Goal: Information Seeking & Learning: Learn about a topic

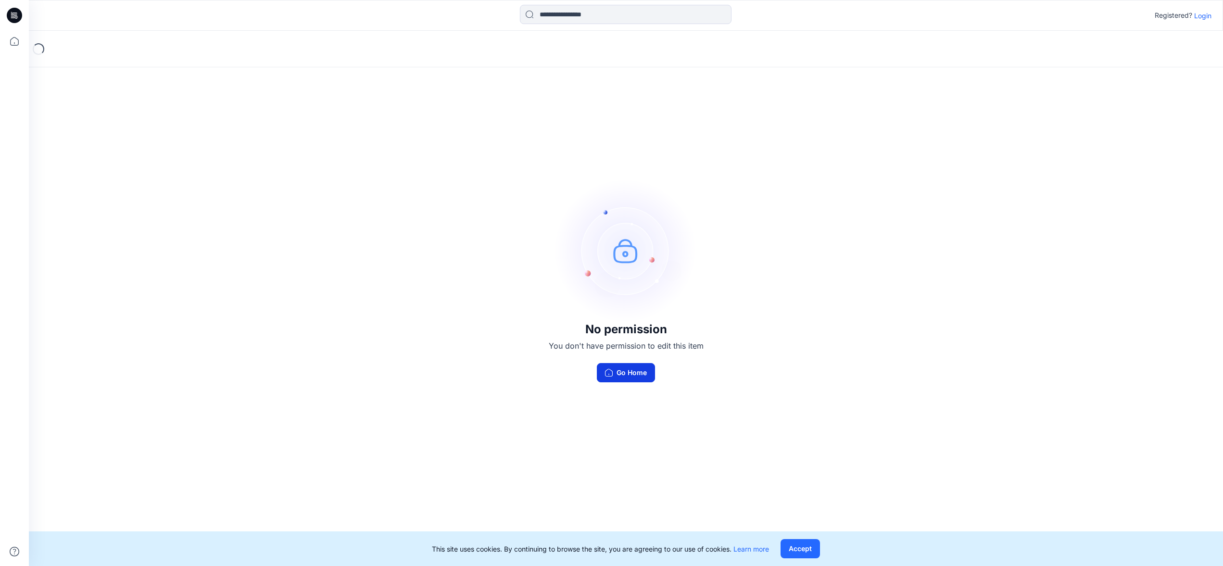
click at [648, 371] on button "Go Home" at bounding box center [626, 372] width 58 height 19
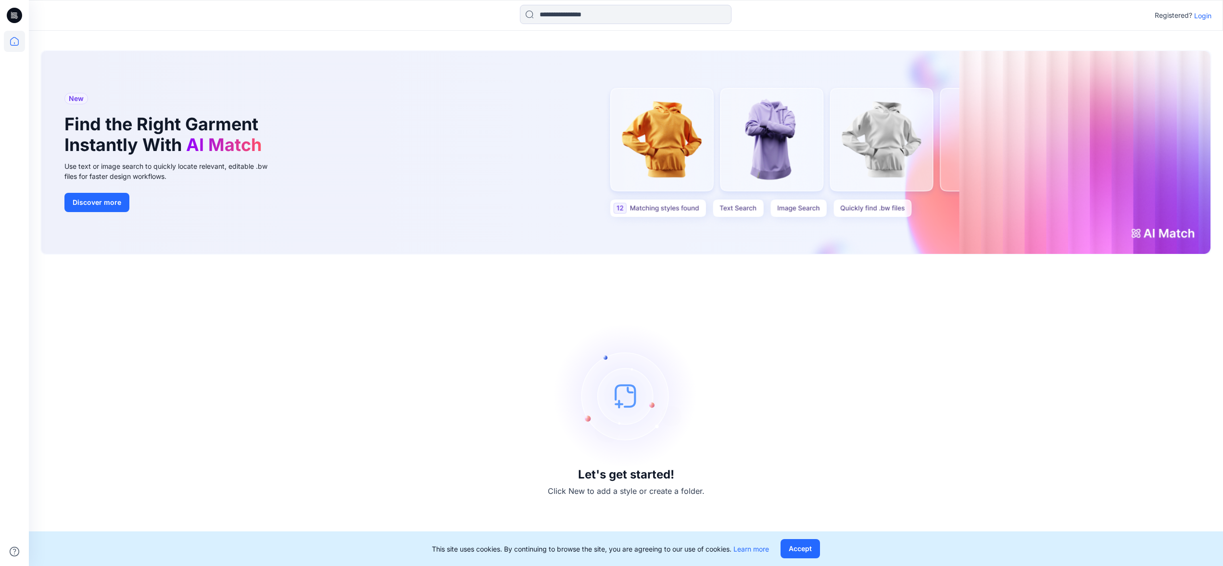
click at [1202, 17] on p "Login" at bounding box center [1202, 16] width 17 height 10
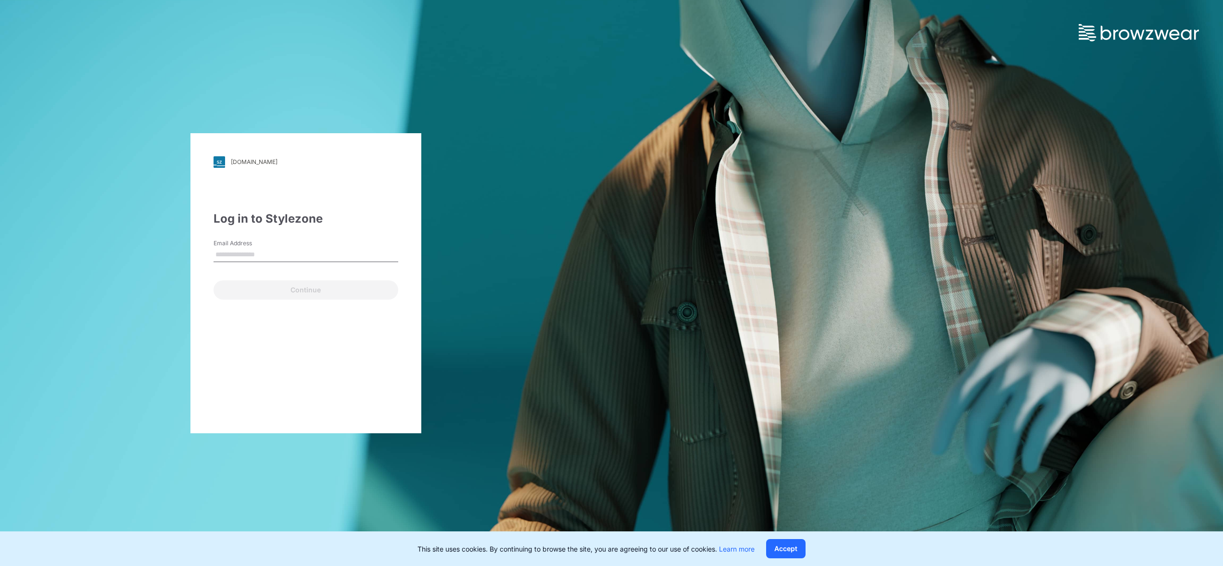
type input "**********"
click at [301, 300] on div "**********" at bounding box center [305, 283] width 231 height 300
click at [303, 297] on button "Continue" at bounding box center [306, 289] width 185 height 19
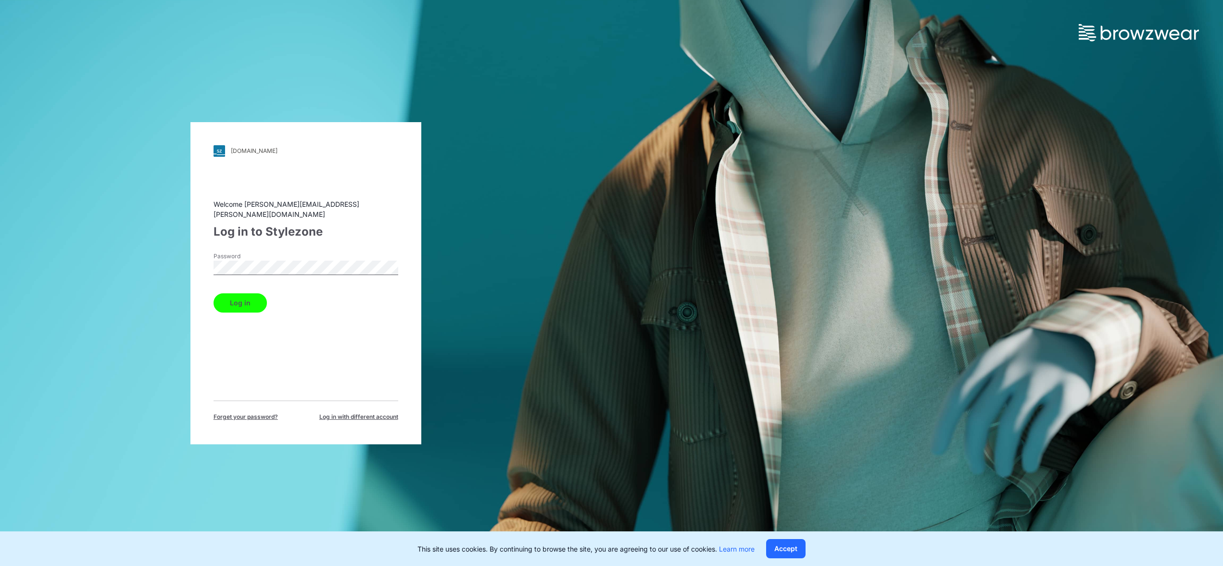
click at [223, 303] on button "Log in" at bounding box center [240, 302] width 53 height 19
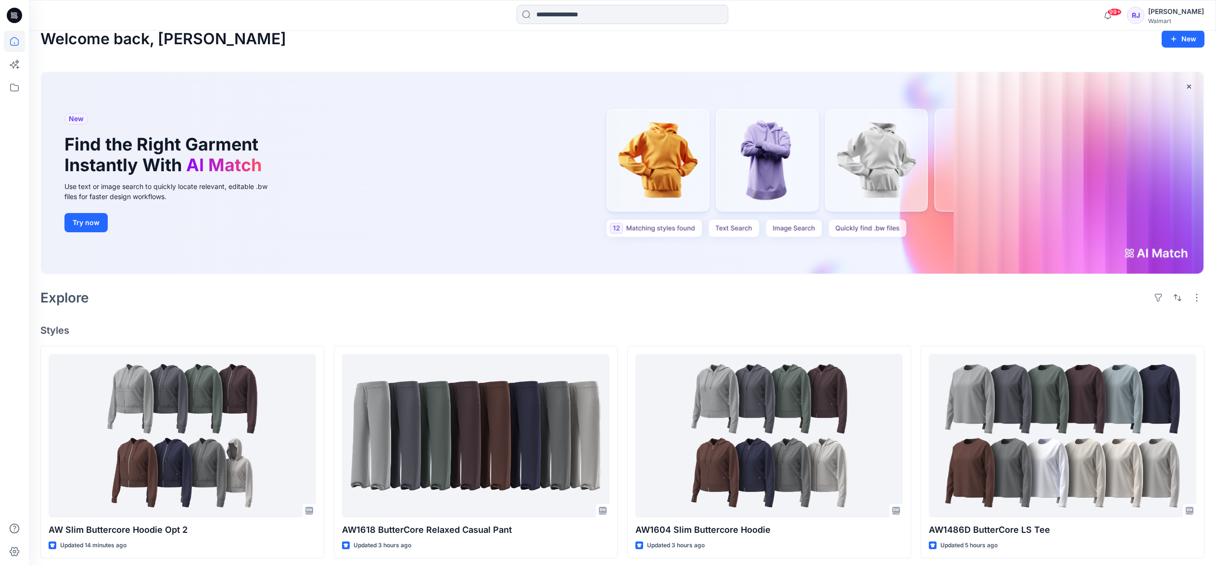
scroll to position [86, 0]
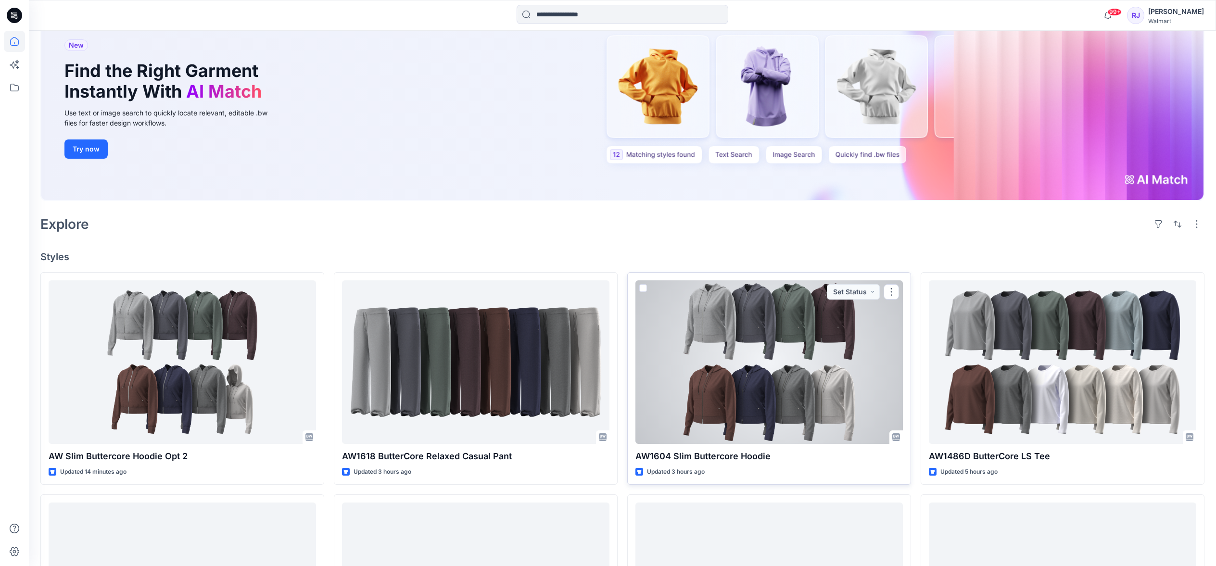
click at [707, 285] on div at bounding box center [768, 362] width 267 height 164
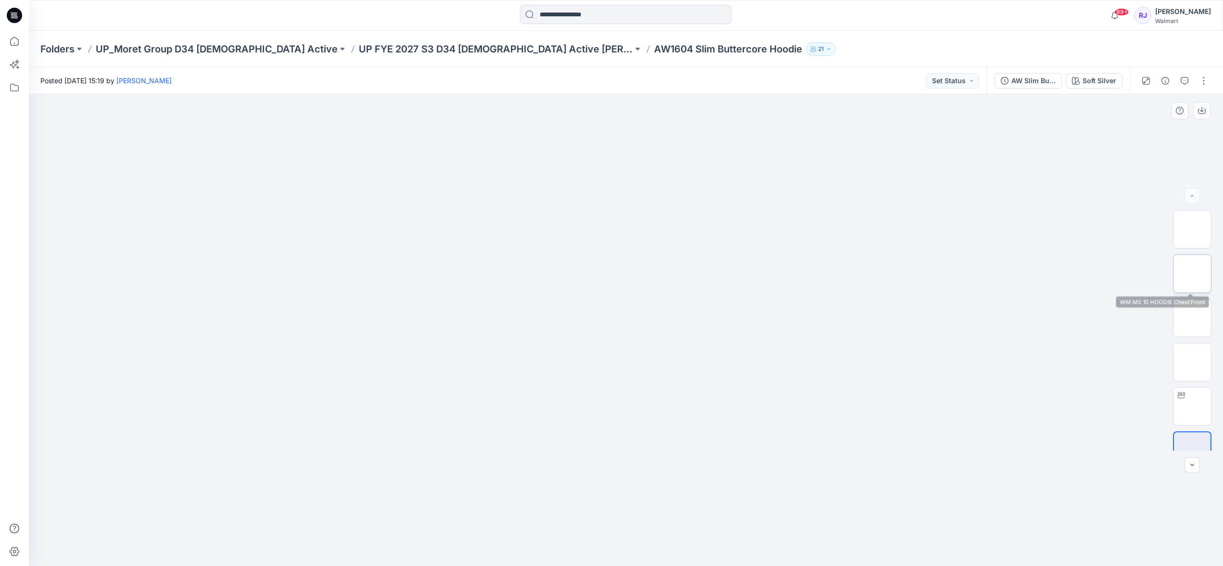
click at [1192, 274] on img at bounding box center [1192, 274] width 0 height 0
click at [1192, 406] on img at bounding box center [1192, 406] width 0 height 0
click at [359, 48] on p "UP FYE 2027 S3 D34 Ladies Active Moret Group" at bounding box center [496, 48] width 274 height 13
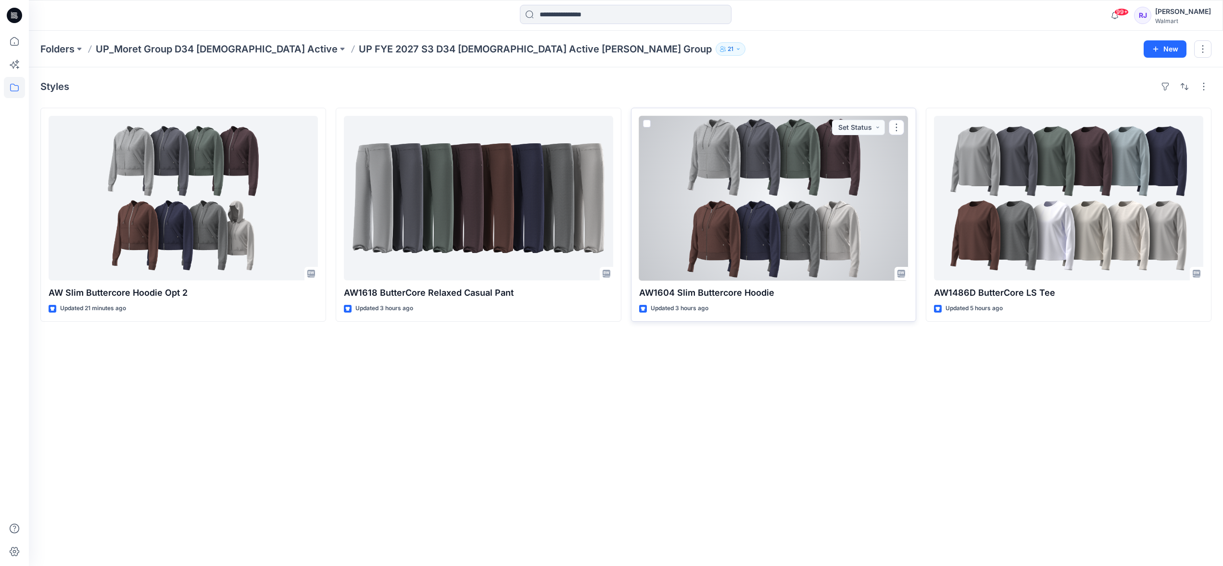
click at [823, 212] on div at bounding box center [773, 198] width 269 height 164
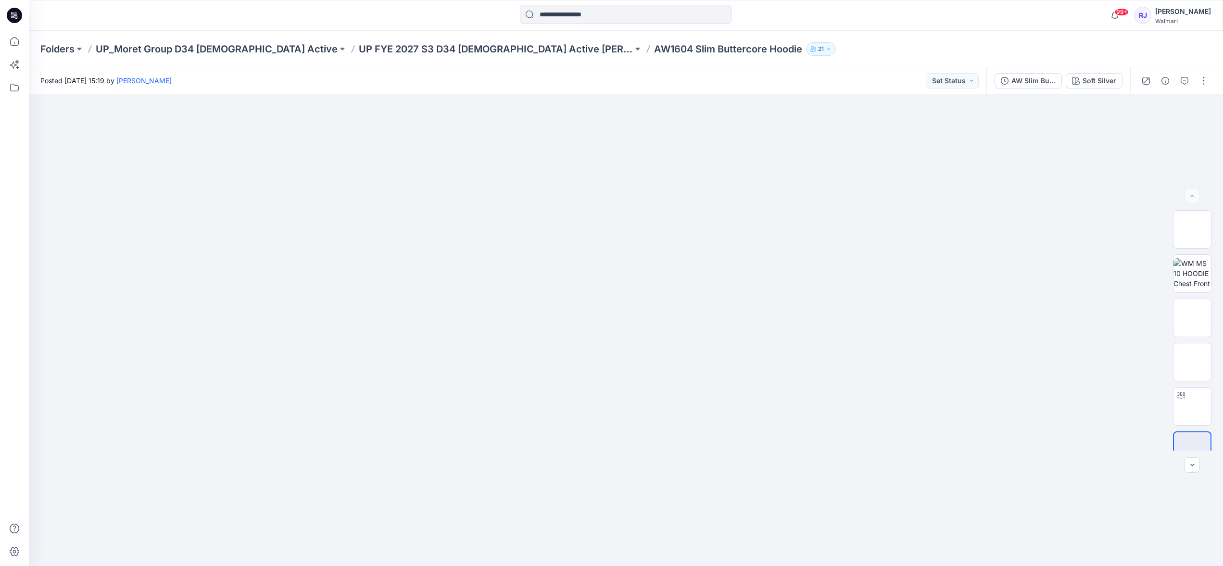
click at [470, 38] on div "Folders UP_Moret Group D34 Ladies Active UP FYE 2027 S3 D34 Ladies Active Moret…" at bounding box center [626, 49] width 1194 height 37
click at [478, 46] on p "UP FYE 2027 S3 D34 Ladies Active Moret Group" at bounding box center [496, 48] width 274 height 13
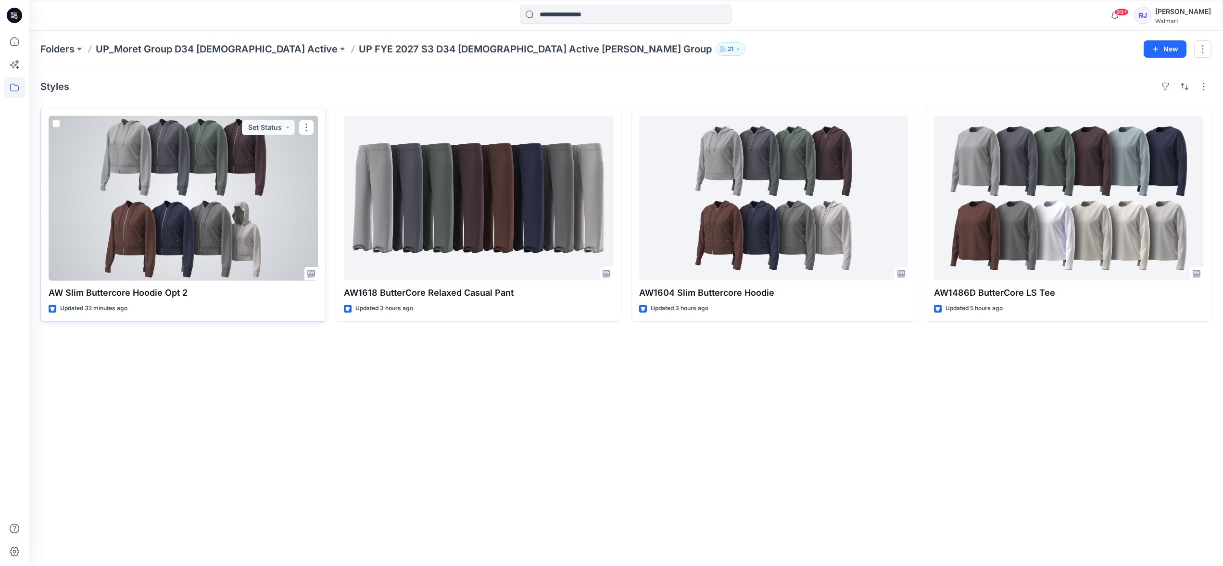
click at [159, 212] on div at bounding box center [183, 198] width 269 height 164
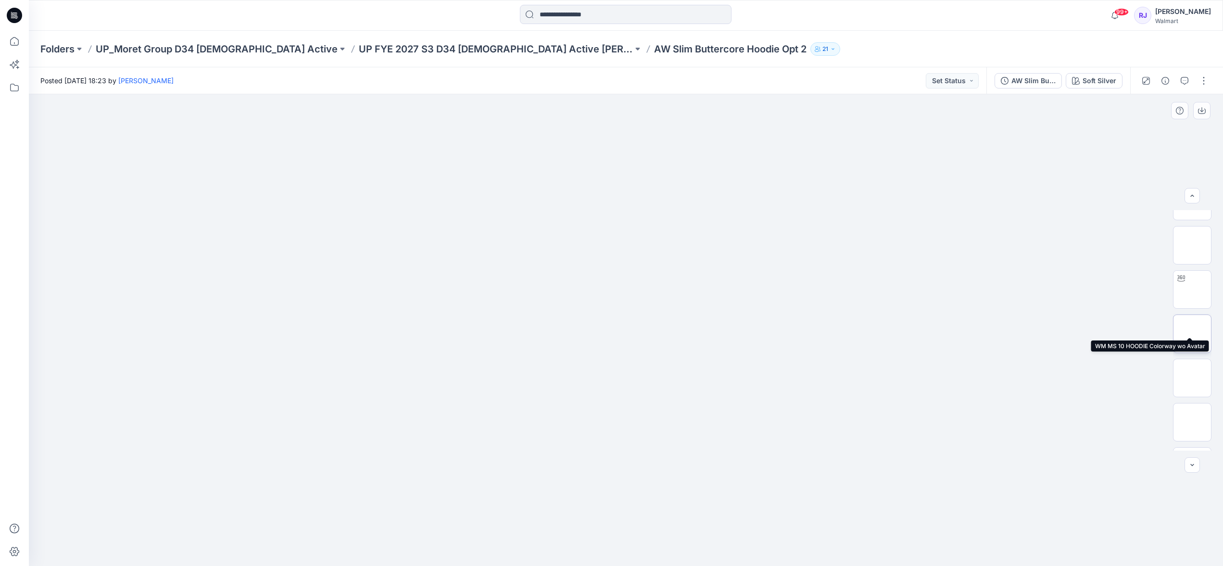
scroll to position [108, 0]
click at [1192, 431] on img at bounding box center [1192, 431] width 0 height 0
click at [1192, 387] on img at bounding box center [1192, 387] width 0 height 0
click at [1192, 343] on img at bounding box center [1192, 343] width 0 height 0
click at [1192, 299] on img at bounding box center [1192, 299] width 0 height 0
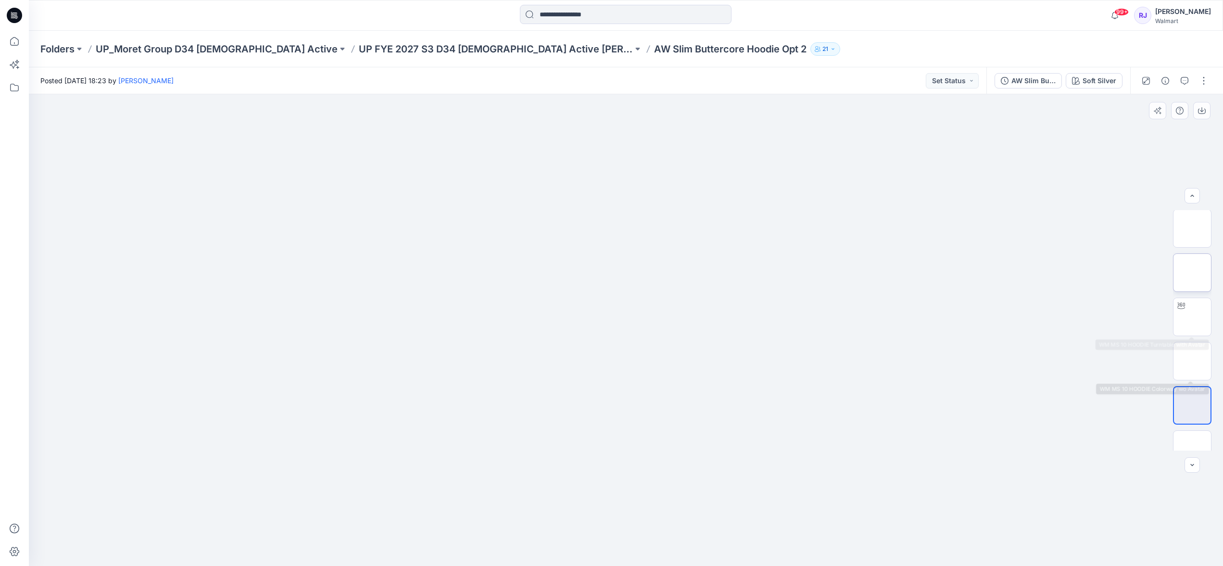
scroll to position [0, 0]
click at [1192, 318] on img at bounding box center [1192, 318] width 0 height 0
click at [432, 46] on p "UP FYE 2027 S3 D34 Ladies Active Moret Group" at bounding box center [496, 48] width 274 height 13
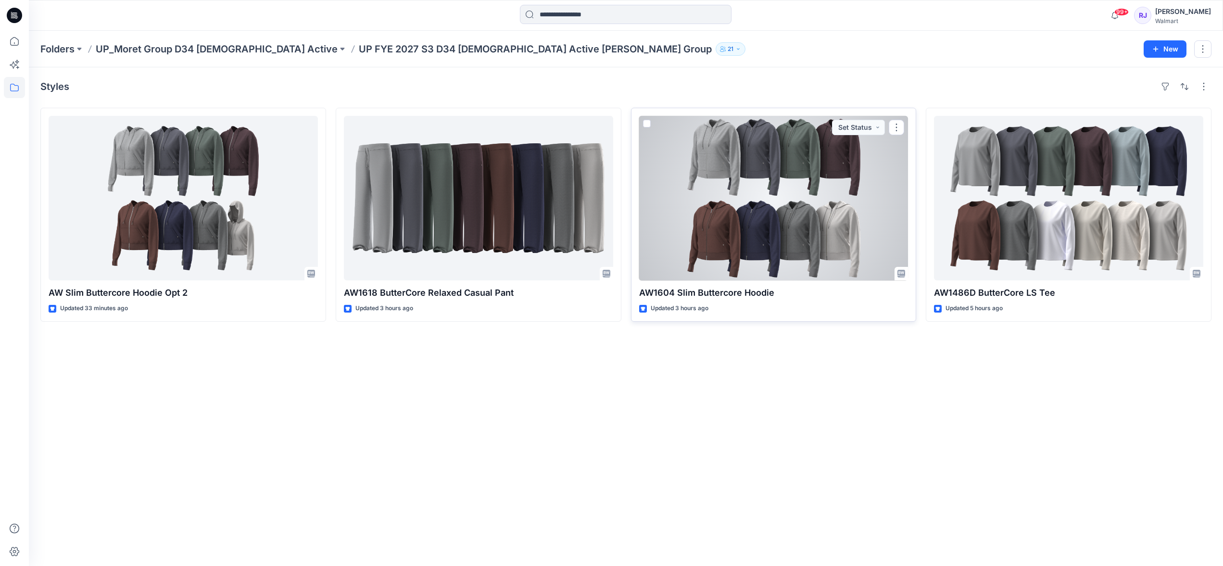
click at [768, 228] on div at bounding box center [773, 198] width 269 height 164
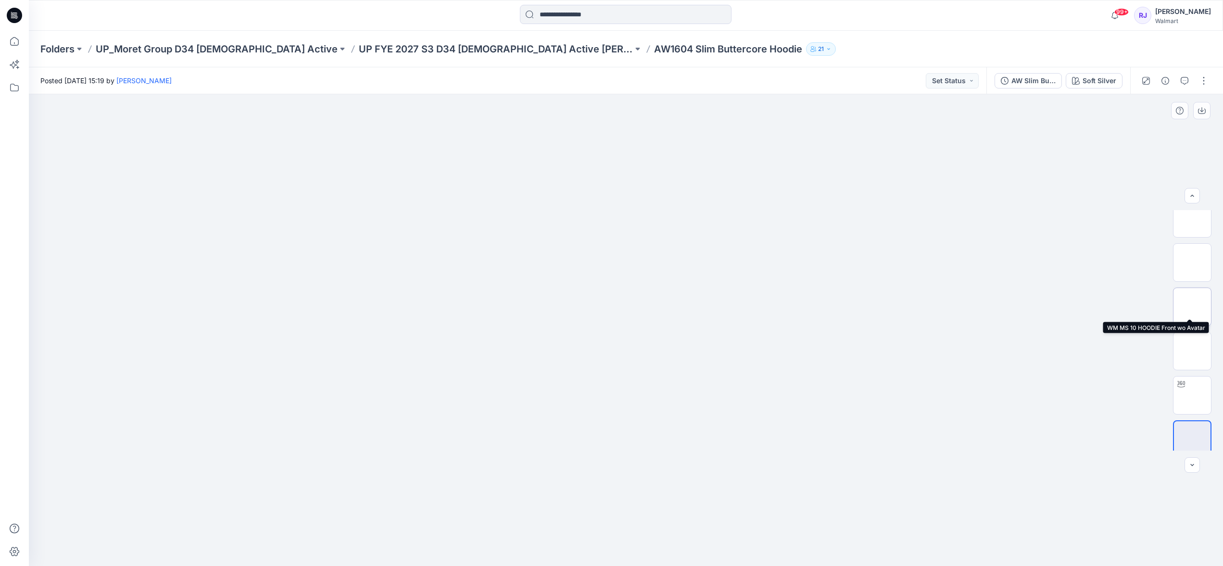
scroll to position [19, 0]
click at [1192, 254] on img at bounding box center [1192, 254] width 0 height 0
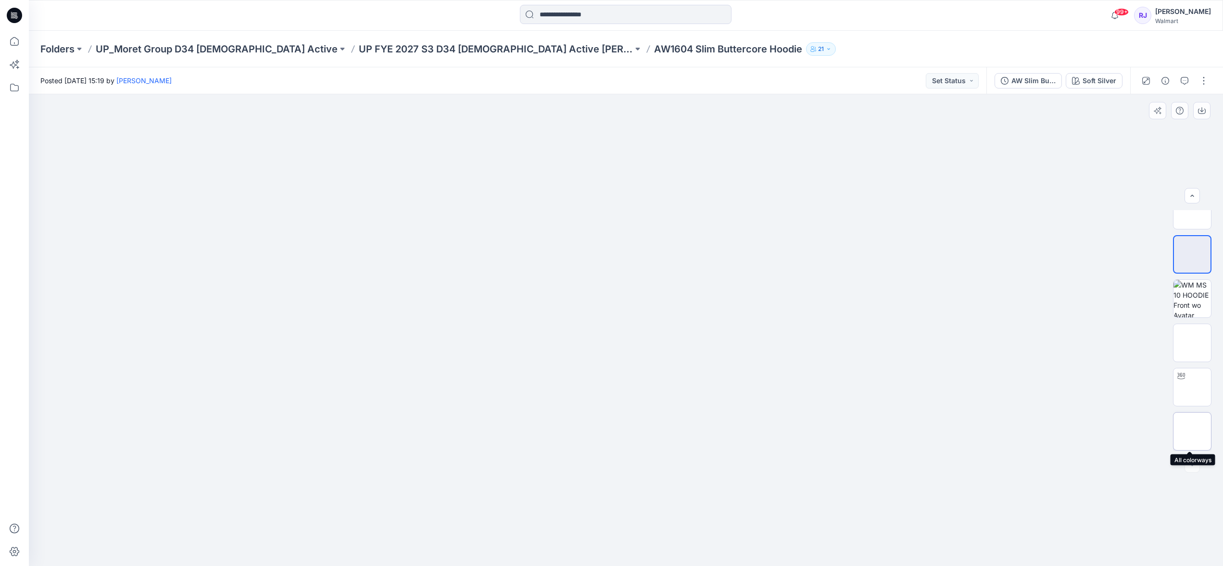
click at [1192, 431] on img at bounding box center [1192, 431] width 0 height 0
click at [451, 50] on p "UP FYE 2027 S3 D34 Ladies Active Moret Group" at bounding box center [496, 48] width 274 height 13
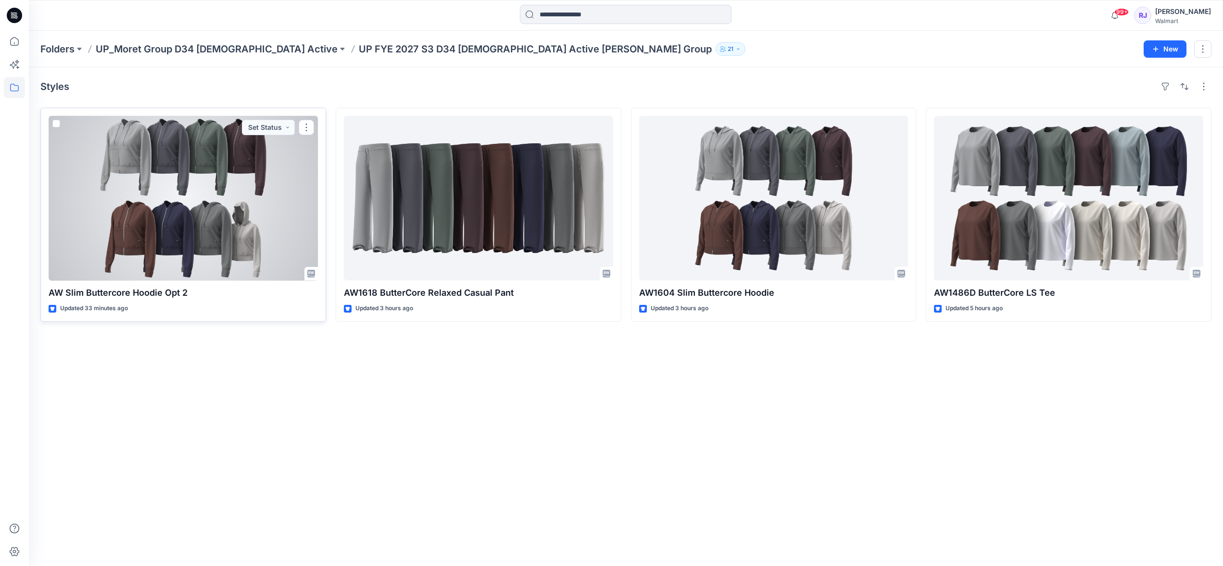
click at [131, 248] on div at bounding box center [183, 198] width 269 height 164
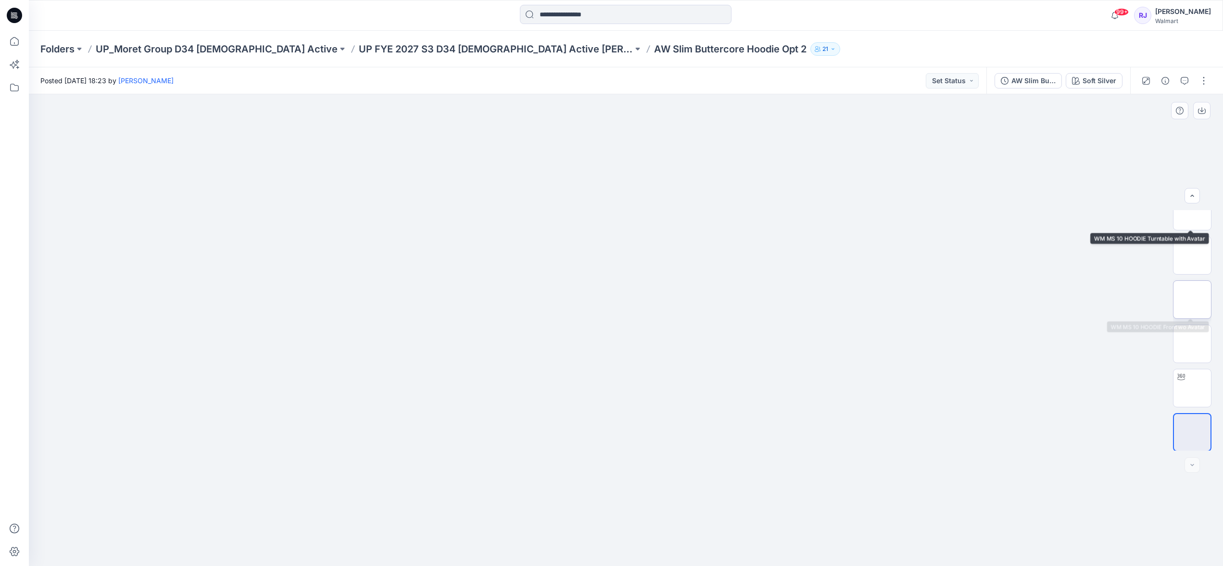
scroll to position [108, 0]
click at [1192, 387] on img at bounding box center [1192, 387] width 0 height 0
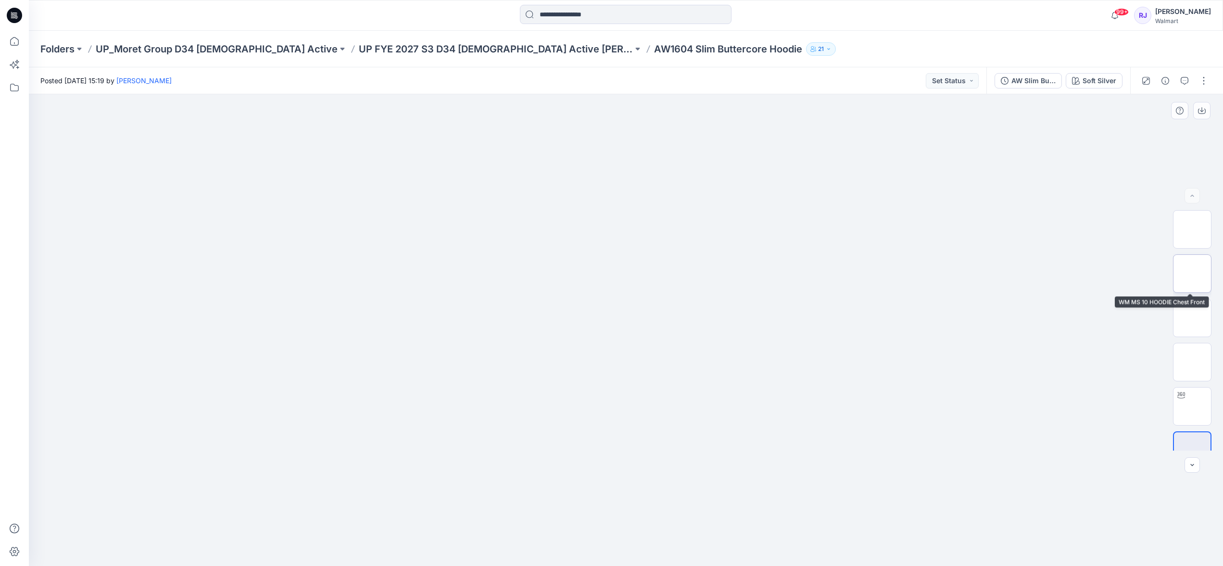
click at [1192, 274] on img at bounding box center [1192, 274] width 0 height 0
